Goal: Find specific page/section: Find specific page/section

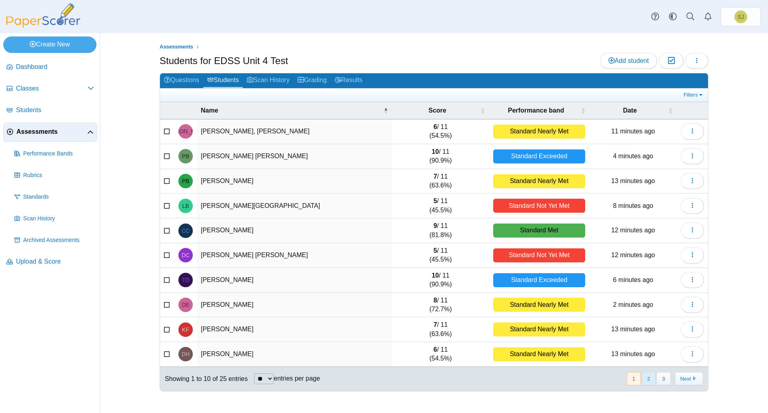
click at [648, 381] on button "2" at bounding box center [649, 378] width 14 height 13
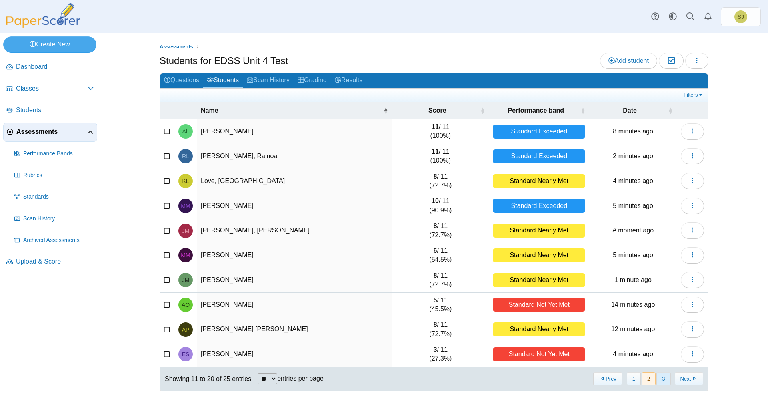
click at [666, 380] on button "3" at bounding box center [664, 378] width 14 height 13
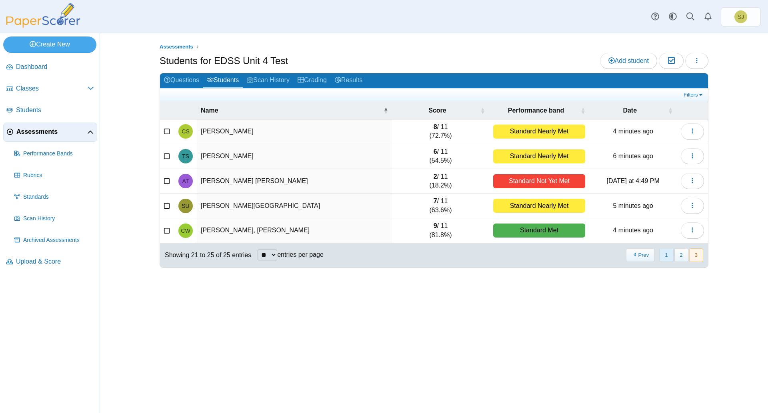
click at [662, 257] on button "1" at bounding box center [666, 254] width 14 height 13
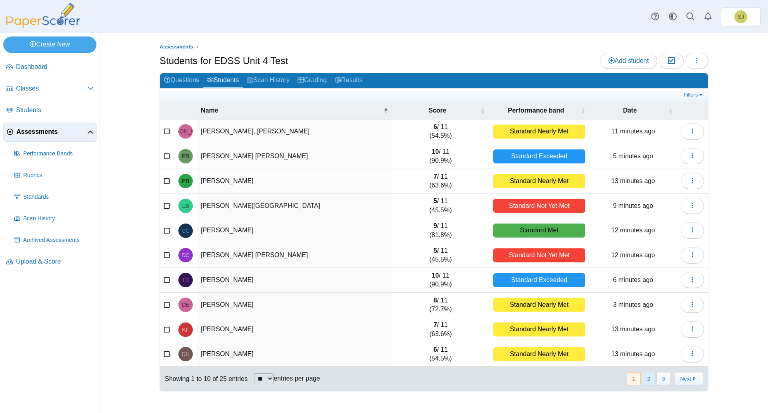
click at [647, 377] on button "2" at bounding box center [649, 378] width 14 height 13
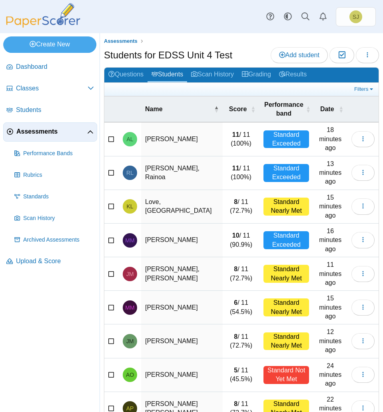
click at [235, 37] on div "Assessments Students for EDSS Unit 4 Test Add student Moderation 0 Loading…" at bounding box center [241, 222] width 283 height 379
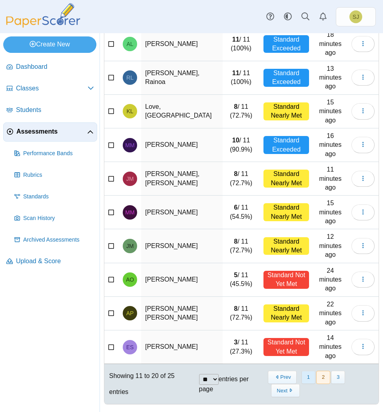
click at [309, 377] on button "1" at bounding box center [309, 377] width 14 height 13
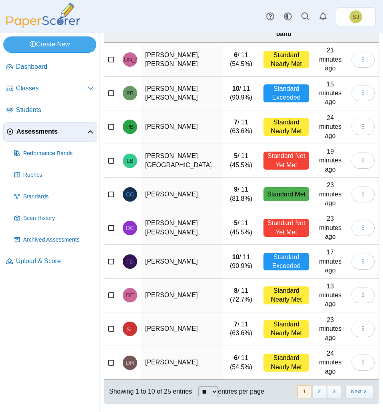
scroll to position [79, 0]
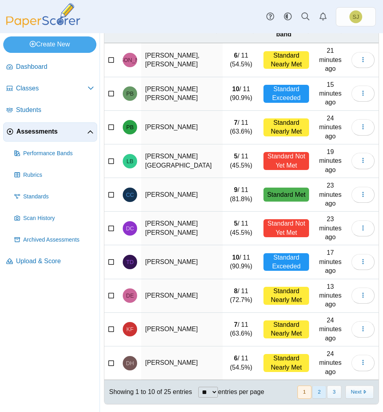
click at [314, 390] on button "2" at bounding box center [320, 392] width 14 height 13
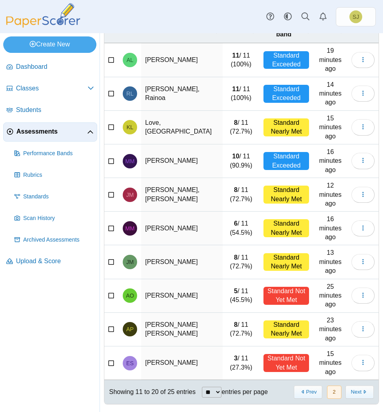
scroll to position [0, 0]
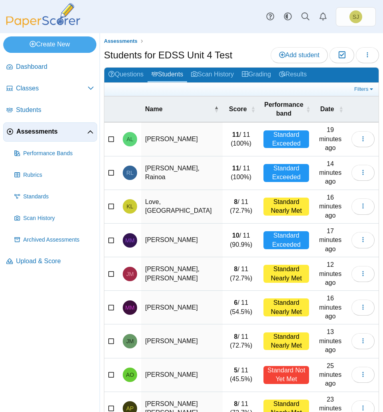
click at [240, 50] on div "Students for EDSS Unit 4 Test Add student Moderation 0 Loading…" at bounding box center [241, 56] width 275 height 18
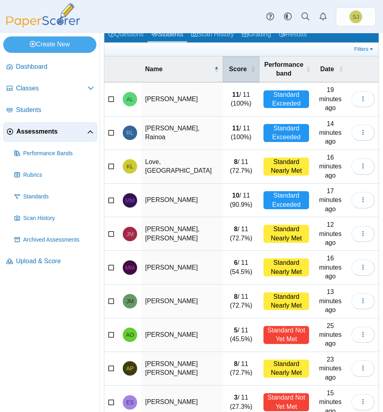
scroll to position [79, 0]
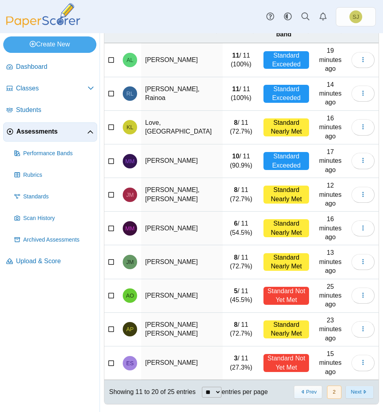
click at [353, 393] on button "Next" at bounding box center [360, 392] width 28 height 13
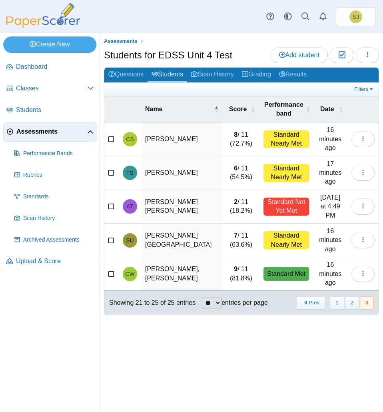
scroll to position [0, 0]
